Goal: Information Seeking & Learning: Learn about a topic

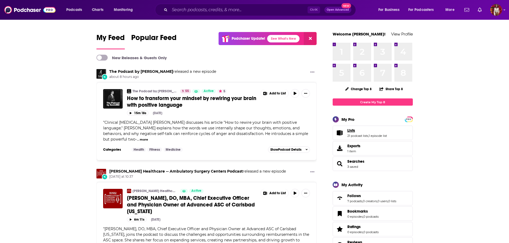
click at [354, 131] on span "Lists" at bounding box center [351, 130] width 8 height 5
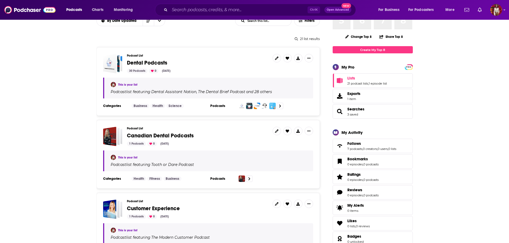
scroll to position [53, 0]
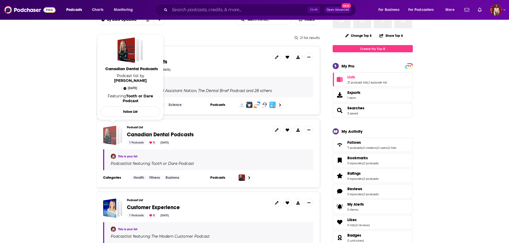
click at [108, 135] on div "Canadian Dental Podcasts" at bounding box center [109, 136] width 13 height 20
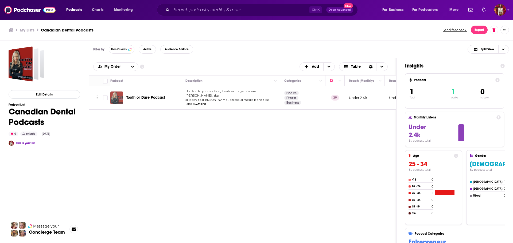
click at [118, 98] on img "Tooth or Dare Podcast" at bounding box center [116, 98] width 13 height 13
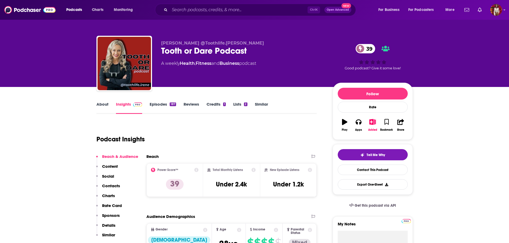
click at [100, 103] on link "About" at bounding box center [102, 108] width 12 height 12
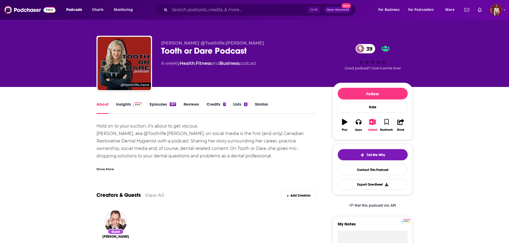
click at [129, 106] on link "Insights" at bounding box center [129, 108] width 26 height 12
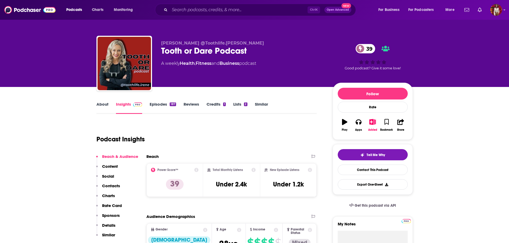
click at [152, 106] on link "Episodes 187" at bounding box center [163, 108] width 26 height 12
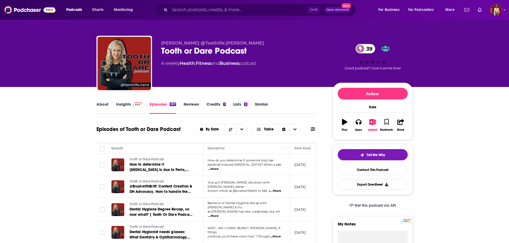
click at [107, 102] on link "About" at bounding box center [102, 108] width 12 height 12
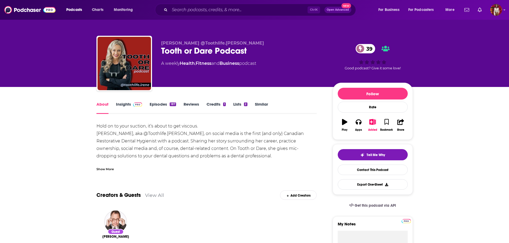
click at [122, 106] on link "Insights" at bounding box center [129, 108] width 26 height 12
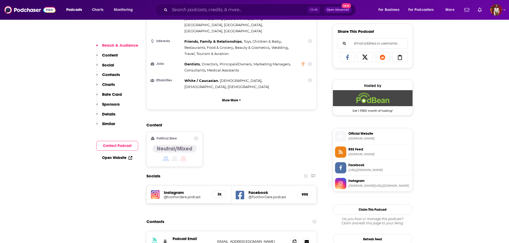
scroll to position [428, 0]
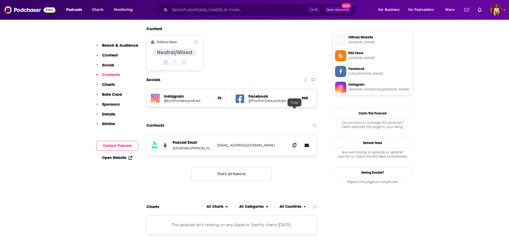
click at [295, 141] on span at bounding box center [294, 145] width 8 height 8
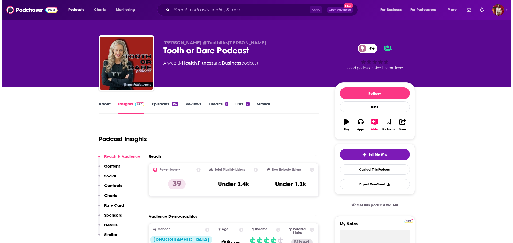
scroll to position [0, 0]
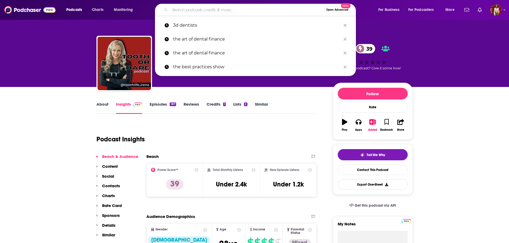
click at [239, 9] on input "Search podcasts, credits, & more..." at bounding box center [247, 10] width 154 height 9
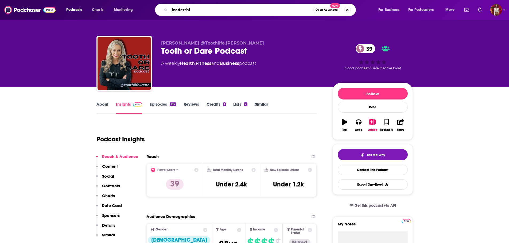
type input "leadership"
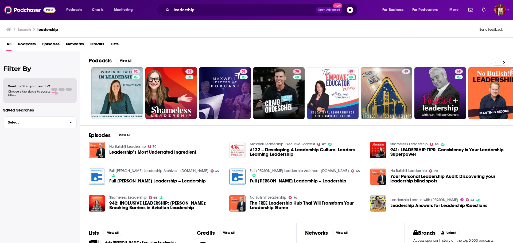
click at [29, 45] on span "Podcasts" at bounding box center [27, 45] width 18 height 11
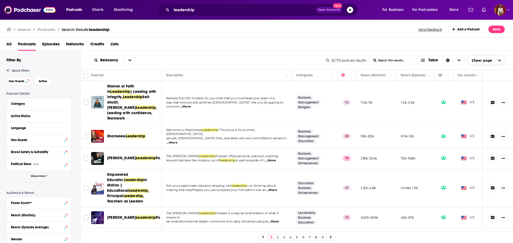
click at [36, 177] on span "Show More" at bounding box center [38, 176] width 14 height 3
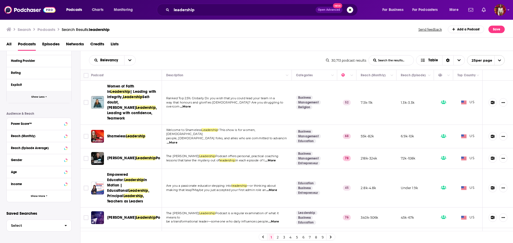
scroll to position [188, 0]
click at [37, 194] on button "Show More" at bounding box center [39, 196] width 65 height 12
click at [26, 207] on div "Beta" at bounding box center [29, 207] width 6 height 3
click at [42, 215] on input at bounding box center [39, 217] width 56 height 7
type input "cana"
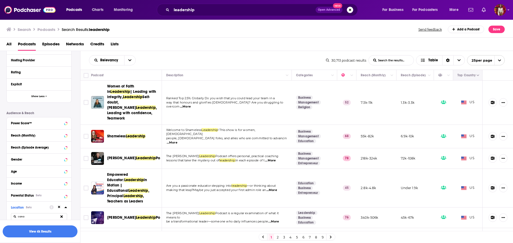
click at [458, 75] on button "Move" at bounding box center [467, 75] width 21 height 6
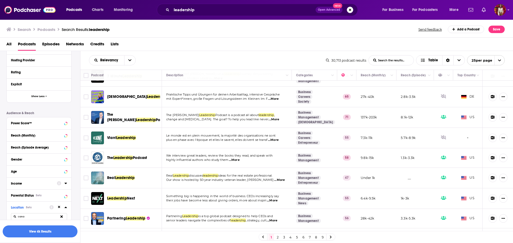
scroll to position [387, 0]
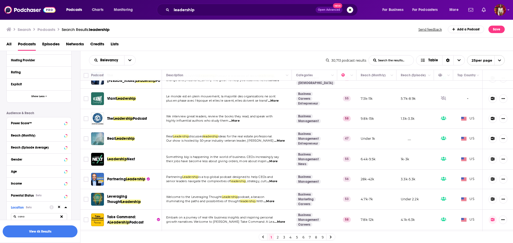
click at [61, 216] on icon at bounding box center [61, 216] width 2 height 3
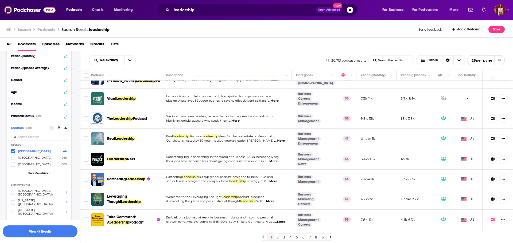
scroll to position [268, 0]
click at [14, 149] on icon at bounding box center [12, 150] width 3 height 3
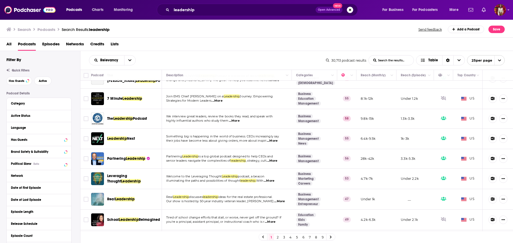
scroll to position [0, 0]
click at [17, 105] on div "Category" at bounding box center [36, 104] width 50 height 4
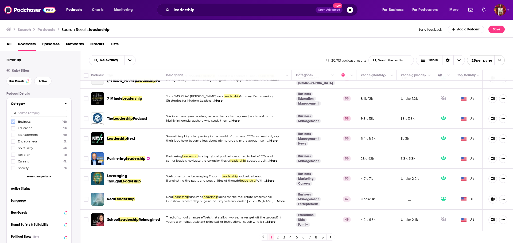
click at [14, 122] on icon at bounding box center [12, 122] width 3 height 2
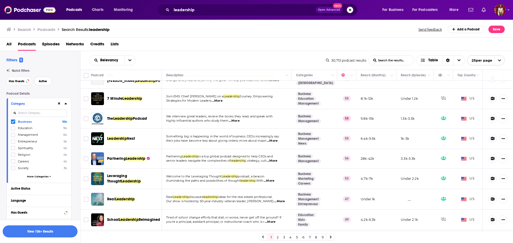
click at [55, 231] on button "View 10k+ Results" at bounding box center [40, 232] width 75 height 12
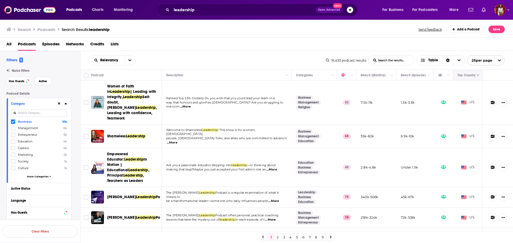
click at [464, 74] on icon "Move" at bounding box center [467, 75] width 6 height 6
click at [467, 78] on button "Move" at bounding box center [467, 75] width 21 height 6
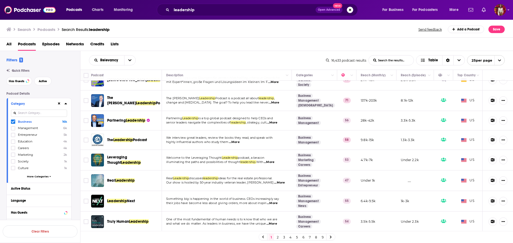
scroll to position [387, 0]
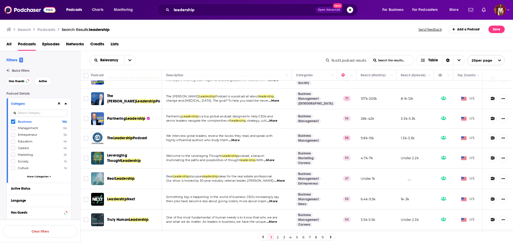
click at [278, 240] on link "2" at bounding box center [277, 237] width 5 height 6
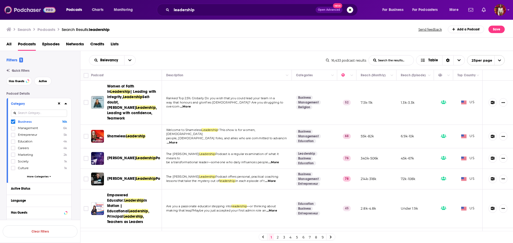
click at [33, 15] on img at bounding box center [29, 10] width 51 height 10
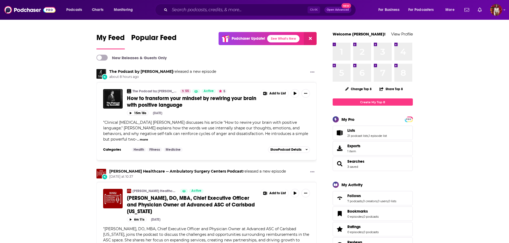
click at [347, 128] on span "Lists 21 podcast lists , 1 episode list" at bounding box center [373, 133] width 80 height 14
click at [344, 130] on span "Lists" at bounding box center [340, 133] width 10 height 6
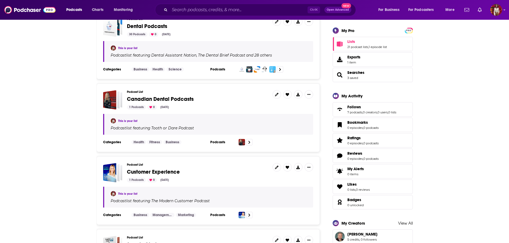
scroll to position [107, 0]
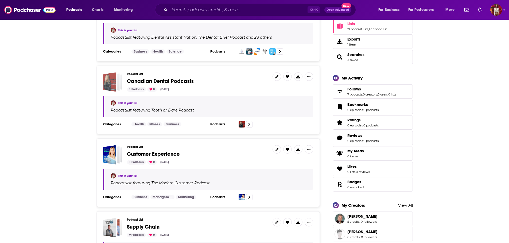
click at [107, 86] on div "Canadian Dental Podcasts" at bounding box center [109, 82] width 13 height 20
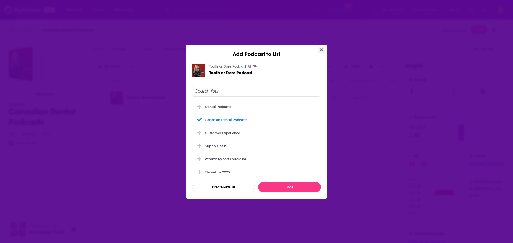
click at [320, 51] on icon "Close" at bounding box center [321, 50] width 3 height 4
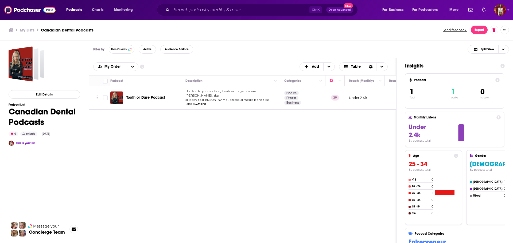
click at [147, 95] on span "Tooth or Dare Podcast" at bounding box center [145, 97] width 39 height 5
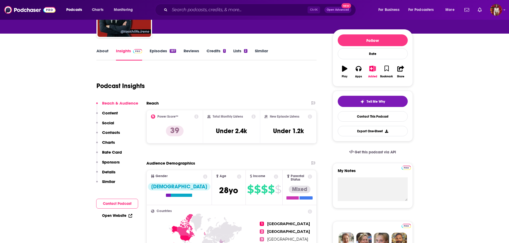
scroll to position [27, 0]
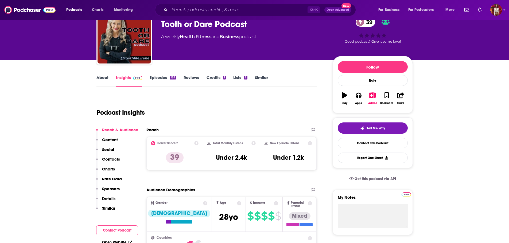
click at [104, 78] on link "About" at bounding box center [102, 81] width 12 height 12
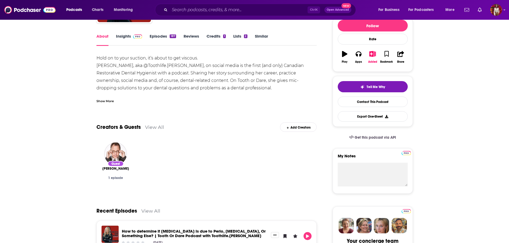
scroll to position [27, 0]
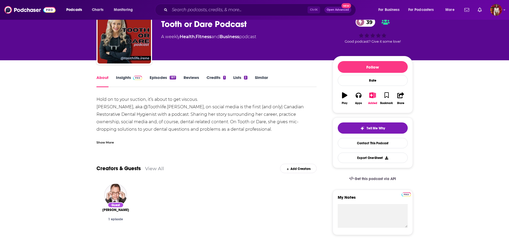
click at [121, 79] on link "Insights" at bounding box center [129, 81] width 26 height 12
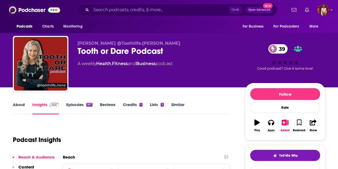
click at [66, 106] on link "Episodes 187" at bounding box center [79, 108] width 26 height 12
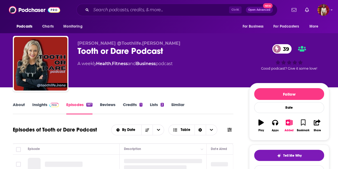
click at [70, 107] on link "Episodes 187" at bounding box center [79, 108] width 26 height 12
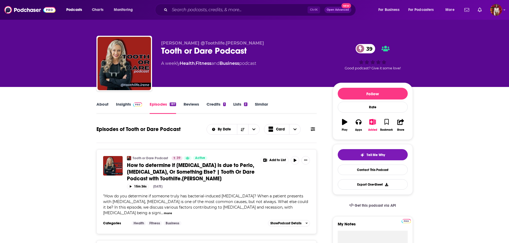
click at [134, 110] on link "Insights" at bounding box center [129, 108] width 26 height 12
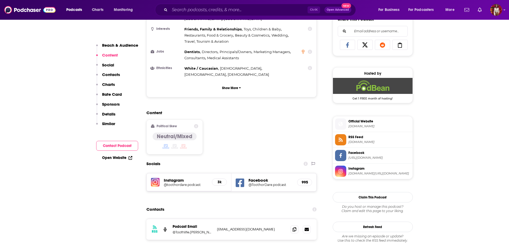
scroll to position [347, 0]
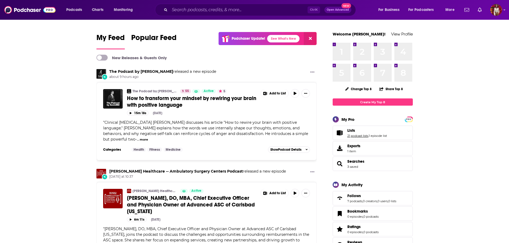
click at [354, 136] on link "21 podcast lists" at bounding box center [357, 136] width 21 height 4
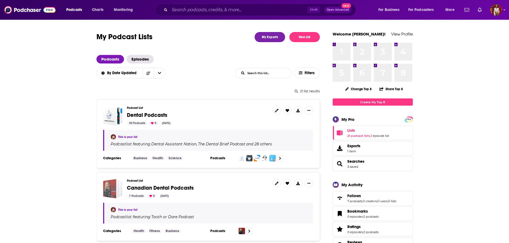
click at [105, 187] on div "Canadian Dental Podcasts" at bounding box center [109, 189] width 13 height 20
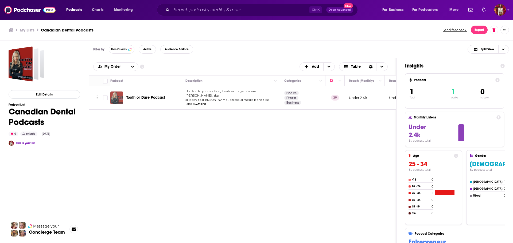
click at [120, 95] on div "Podcasts Charts Monitoring Ctrl K Open Advanced New For Business For Podcasters…" at bounding box center [256, 121] width 513 height 243
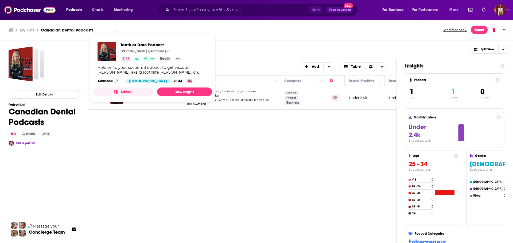
click at [234, 96] on span "Hold on to your suction, it’s about to get viscous. Irene, aka" at bounding box center [221, 94] width 72 height 8
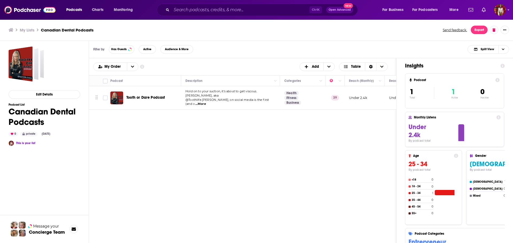
click at [234, 94] on span "Hold on to your suction, it’s about to get viscous. [PERSON_NAME], aka" at bounding box center [221, 94] width 72 height 8
click at [206, 102] on span "...More" at bounding box center [200, 104] width 11 height 4
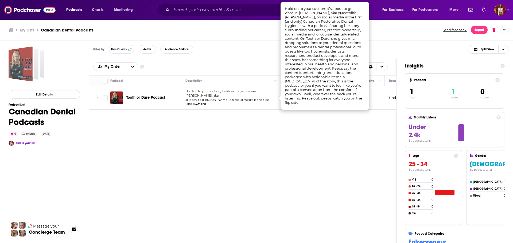
click at [29, 67] on div "Canadian Dental Podcasts" at bounding box center [21, 63] width 24 height 35
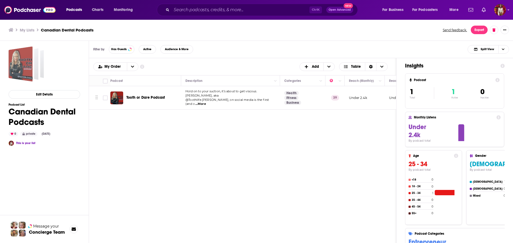
click at [29, 67] on div "Canadian Dental Podcasts" at bounding box center [21, 63] width 24 height 35
click at [118, 94] on img "Tooth or Dare Podcast" at bounding box center [116, 98] width 13 height 13
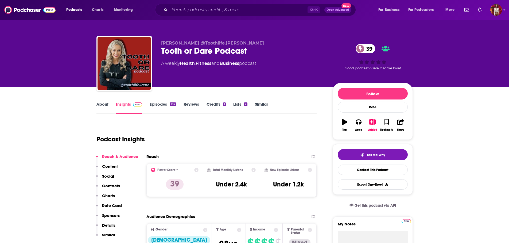
click at [164, 104] on link "Episodes 187" at bounding box center [163, 108] width 26 height 12
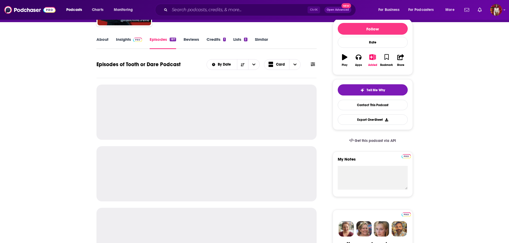
scroll to position [80, 0]
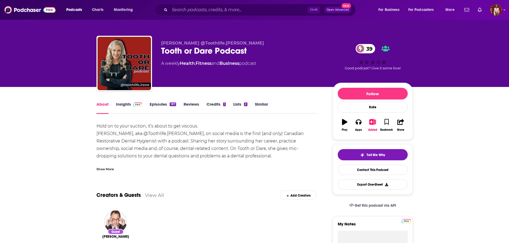
click at [155, 108] on link "Episodes 187" at bounding box center [163, 108] width 26 height 12
